Goal: Task Accomplishment & Management: Use online tool/utility

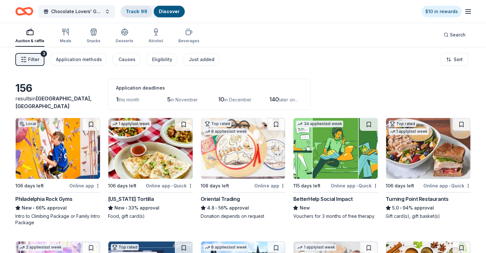
click at [147, 11] on link "Track · 99" at bounding box center [136, 11] width 21 height 5
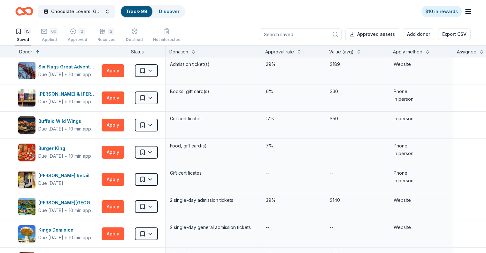
click at [57, 34] on div "69" at bounding box center [49, 31] width 17 height 6
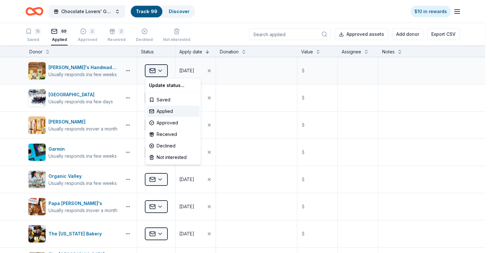
click at [160, 66] on html "Chocolate Lovers' Gala Track · 99 Discover $10 in rewards 15 Saved 69 Applied 2…" at bounding box center [245, 126] width 490 height 253
click at [161, 146] on div "Declined" at bounding box center [173, 145] width 53 height 11
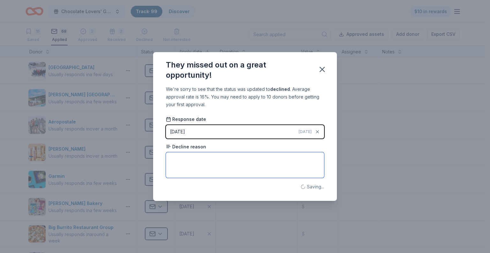
click at [211, 158] on textarea at bounding box center [245, 165] width 158 height 26
type textarea "Don't meet their criteria for charitable donations"
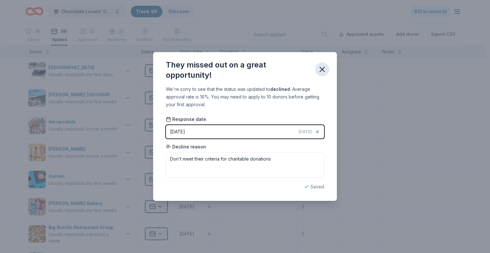
click at [322, 71] on icon "button" at bounding box center [322, 69] width 9 height 9
